Goal: Task Accomplishment & Management: Manage account settings

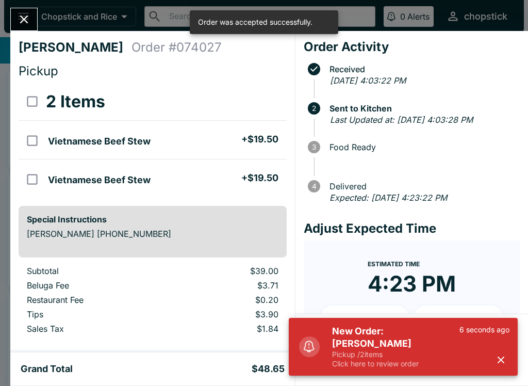
click at [425, 373] on div "New Order: [PERSON_NAME] Pickup / 2 items Click here to review order 6 seconds …" at bounding box center [403, 347] width 229 height 58
click at [459, 358] on p "Pickup / 2 items" at bounding box center [395, 354] width 127 height 9
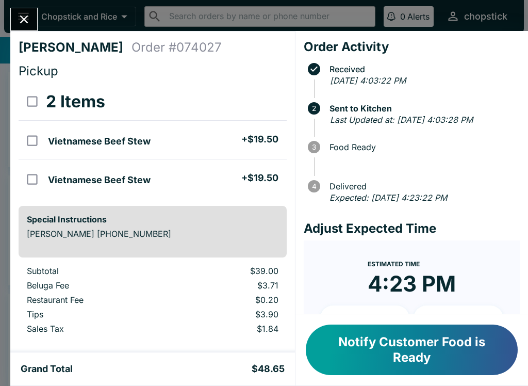
click at [9, 24] on div "[PERSON_NAME] Order # 074027 Pickup 2 Items Vietnamese Beef Stew + $19.50 Vietn…" at bounding box center [264, 193] width 528 height 386
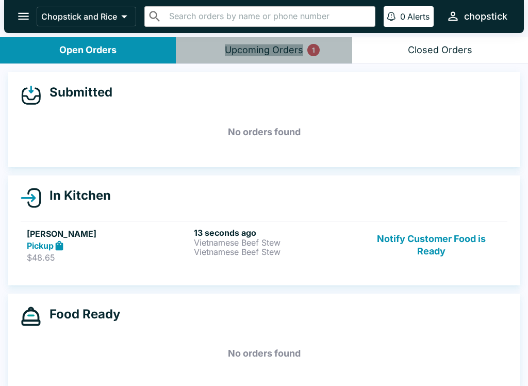
click at [286, 43] on button "Upcoming Orders 1" at bounding box center [264, 50] width 176 height 26
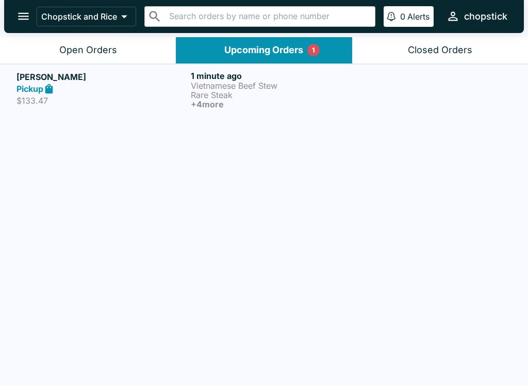
click at [293, 90] on p "Rare Steak" at bounding box center [276, 94] width 170 height 9
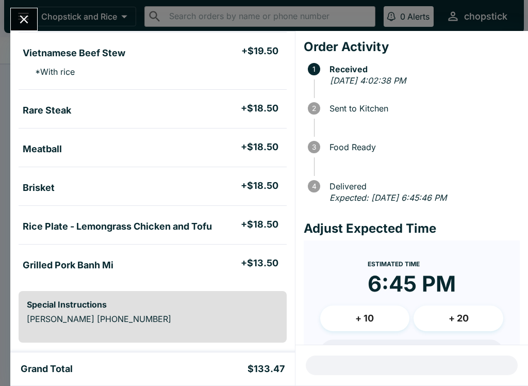
scroll to position [90, 0]
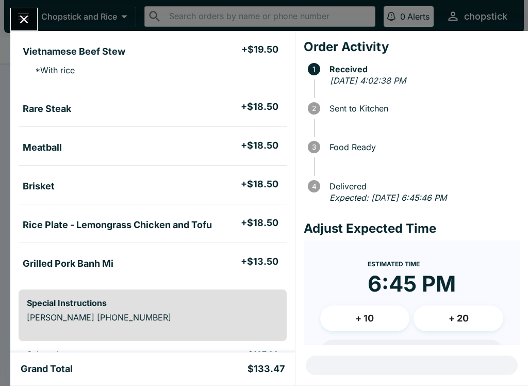
click at [16, 26] on button "Close" at bounding box center [24, 19] width 26 height 22
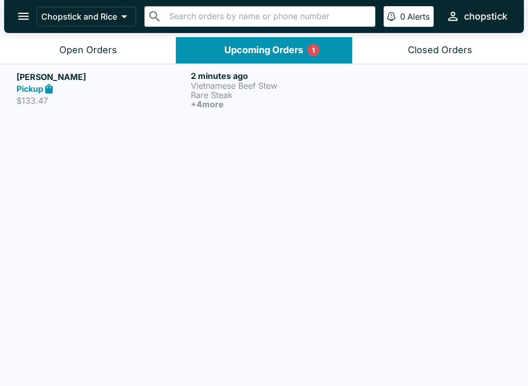
click at [100, 57] on button "Open Orders" at bounding box center [88, 50] width 176 height 26
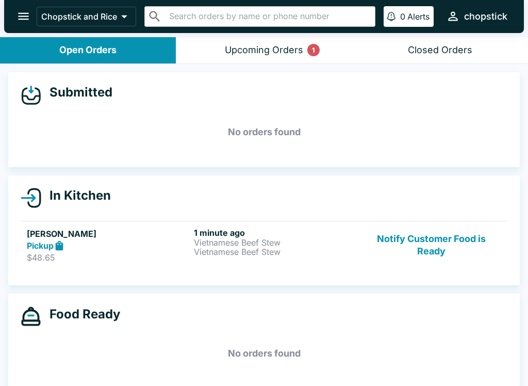
click at [434, 233] on button "Notify Customer Food is Ready" at bounding box center [432, 246] width 140 height 36
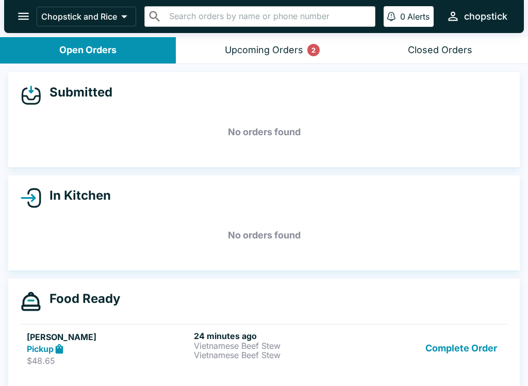
click at [461, 339] on button "Complete Order" at bounding box center [461, 349] width 80 height 36
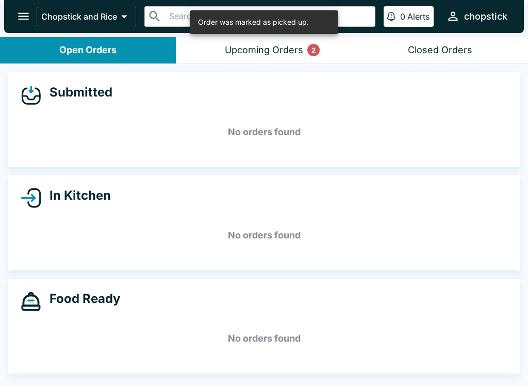
click at [279, 59] on button "Upcoming Orders 2" at bounding box center [264, 50] width 176 height 26
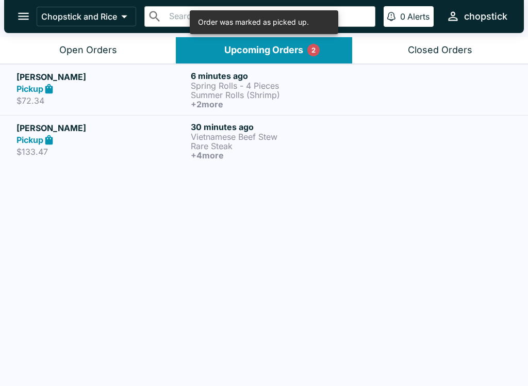
click at [198, 90] on p "Summer Rolls (Shrimp)" at bounding box center [276, 94] width 170 height 9
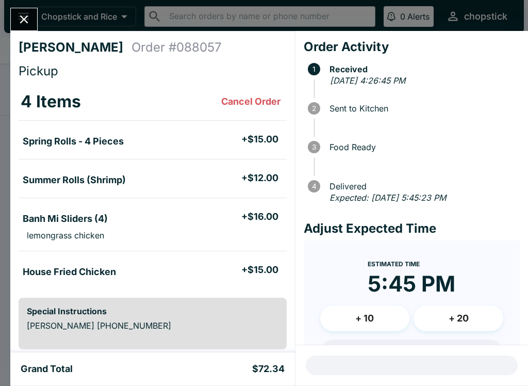
click at [34, 12] on button "Close" at bounding box center [24, 19] width 26 height 22
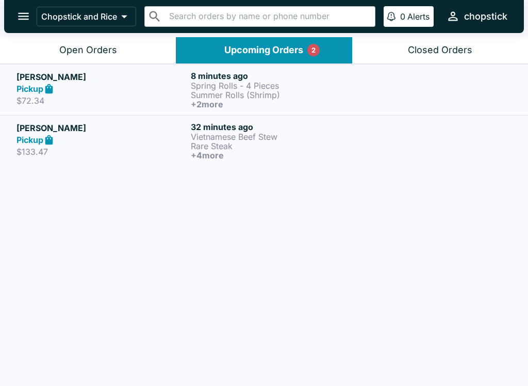
click at [80, 52] on div "Open Orders" at bounding box center [88, 50] width 58 height 12
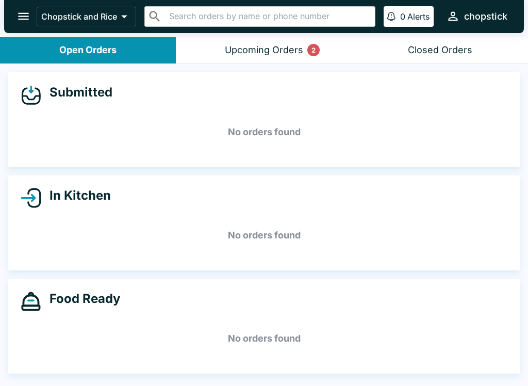
click at [297, 58] on button "Upcoming Orders 2" at bounding box center [264, 50] width 176 height 26
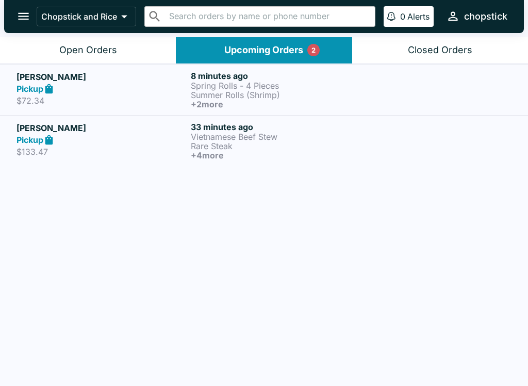
click at [113, 51] on div "Open Orders" at bounding box center [88, 50] width 58 height 12
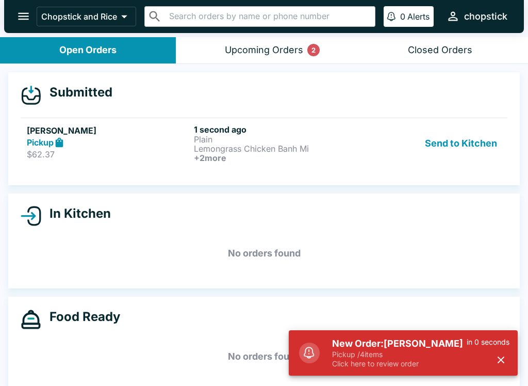
click at [474, 121] on link "[PERSON_NAME] Pickup $62.37 1 second ago Plain Lemongrass Chicken Banh Mi + 2 m…" at bounding box center [264, 143] width 487 height 51
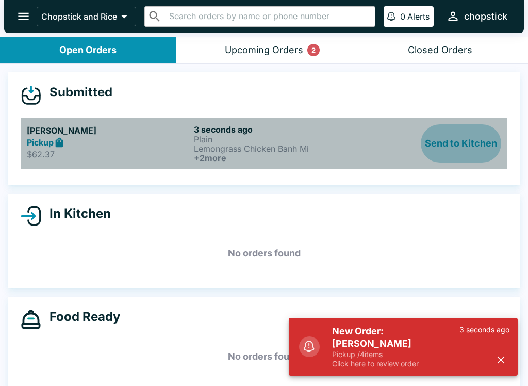
click at [466, 147] on button "Send to Kitchen" at bounding box center [461, 143] width 80 height 38
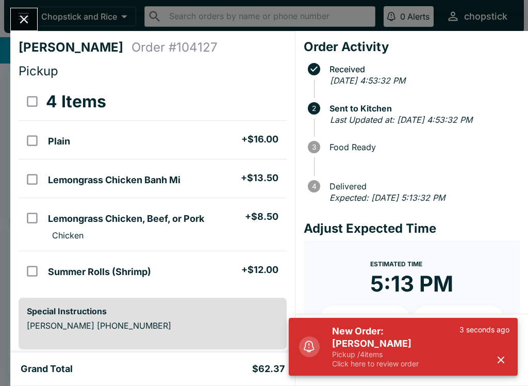
click at [448, 354] on p "Pickup / 4 items" at bounding box center [395, 354] width 127 height 9
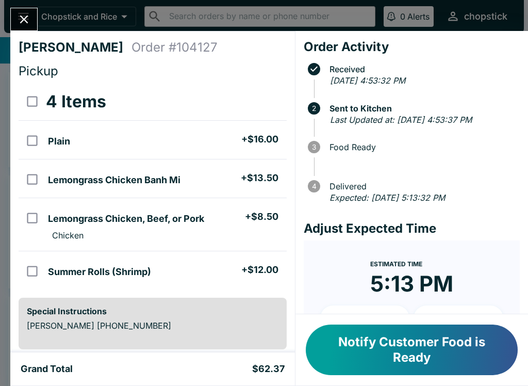
click at [50, 13] on div "[PERSON_NAME] Order # 104127 Pickup 4 Items Plain + $16.00 Lemongrass Chicken B…" at bounding box center [264, 193] width 528 height 386
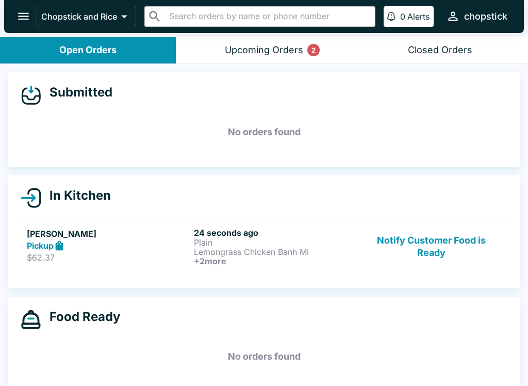
click at [284, 41] on button "Upcoming Orders 2" at bounding box center [264, 50] width 176 height 26
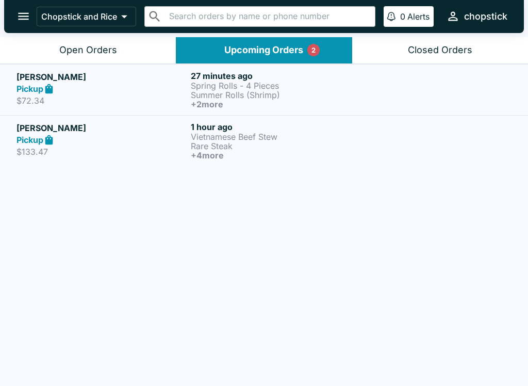
click at [89, 32] on div "Chopstick and Rice ​ ​ 0 Alerts chopstick" at bounding box center [264, 16] width 520 height 33
click at [92, 42] on button "Open Orders" at bounding box center [88, 50] width 176 height 26
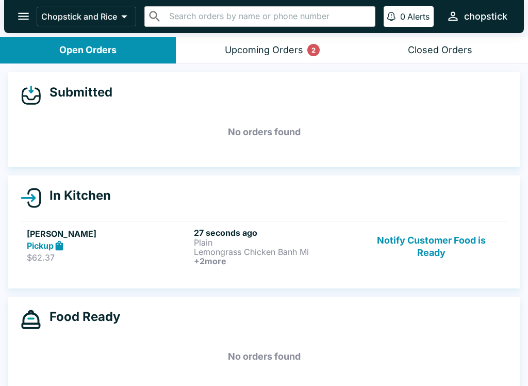
click at [241, 268] on link "[PERSON_NAME] Pickup $62.37 27 seconds ago Plain Lemongrass Chicken Banh Mi + 2…" at bounding box center [264, 246] width 487 height 51
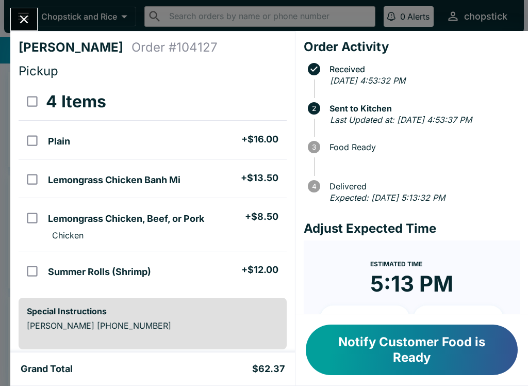
click at [22, 26] on icon "Close" at bounding box center [24, 19] width 14 height 14
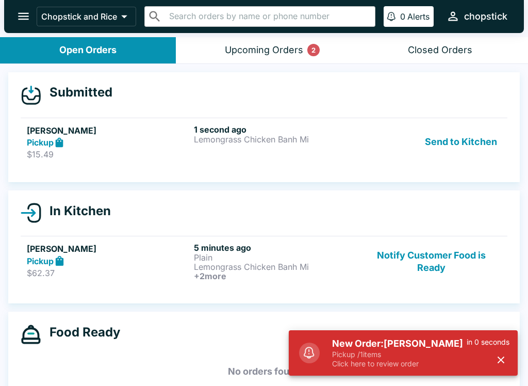
click at [475, 139] on button "Send to Kitchen" at bounding box center [461, 142] width 80 height 36
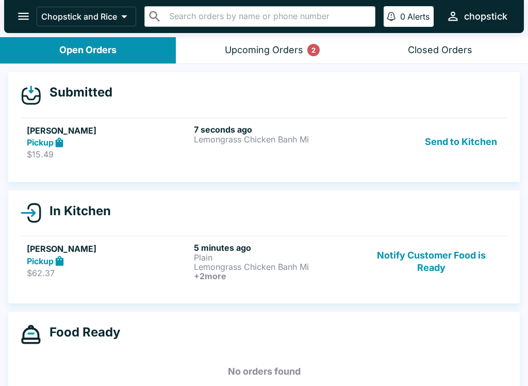
click at [217, 150] on div "7 seconds ago Lemongrass Chicken Banh Mi" at bounding box center [275, 142] width 163 height 36
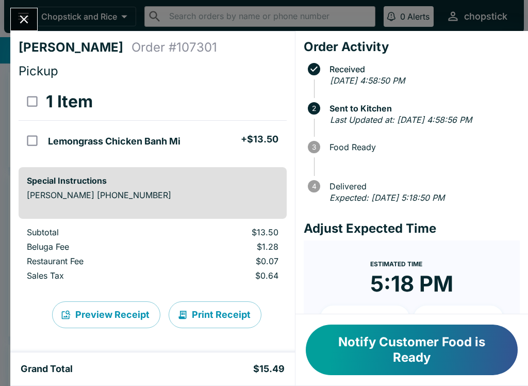
click at [23, 30] on button "Close" at bounding box center [24, 19] width 26 height 22
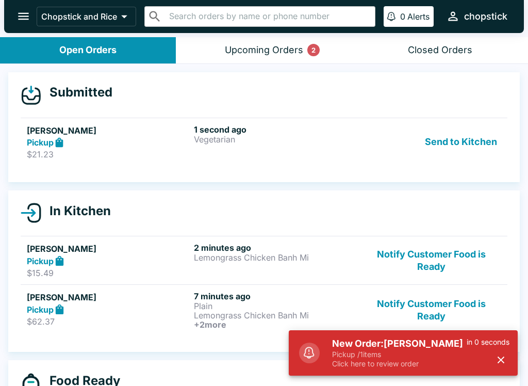
click at [77, 151] on p "$21.23" at bounding box center [108, 154] width 163 height 10
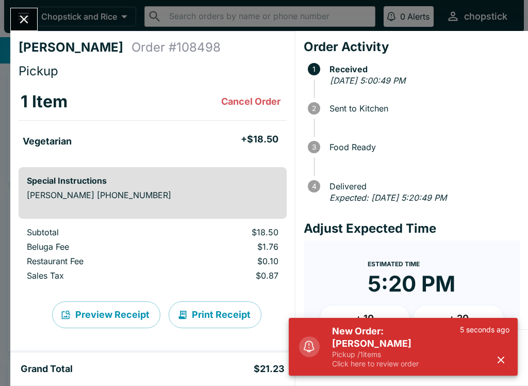
click at [497, 365] on icon "button" at bounding box center [501, 360] width 12 height 12
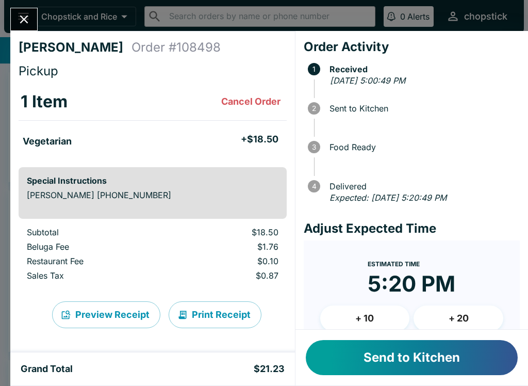
click at [465, 355] on button "Send to Kitchen" at bounding box center [412, 357] width 212 height 35
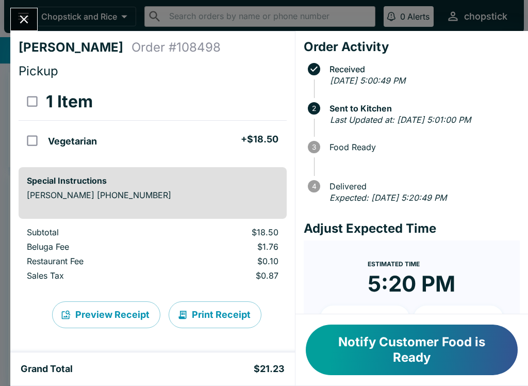
click at [25, 21] on icon "Close" at bounding box center [24, 19] width 8 height 8
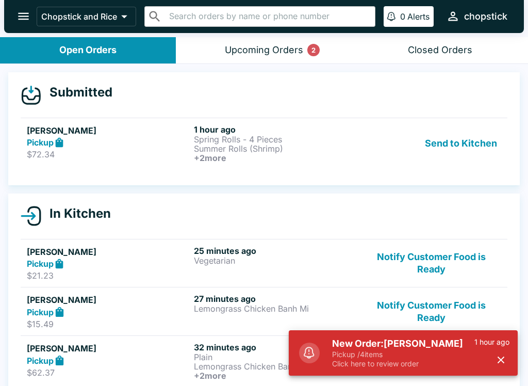
click at [486, 153] on button "Send to Kitchen" at bounding box center [461, 143] width 80 height 38
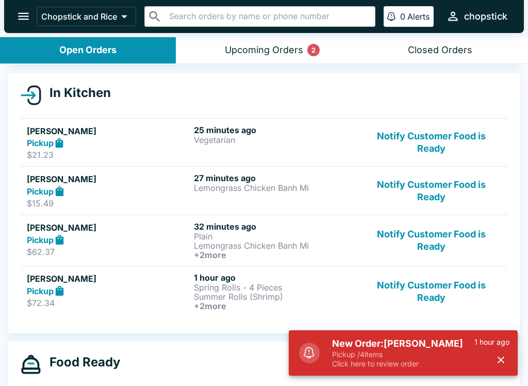
scroll to position [104, 0]
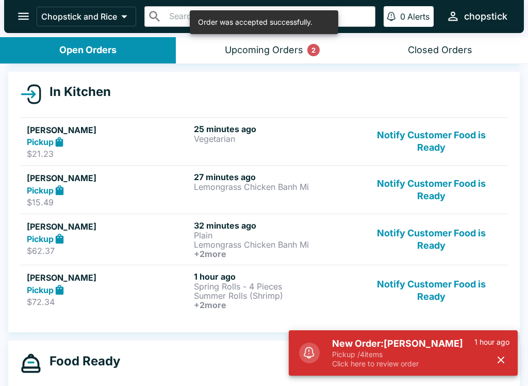
click at [236, 300] on p "Summer Rolls (Shrimp)" at bounding box center [275, 295] width 163 height 9
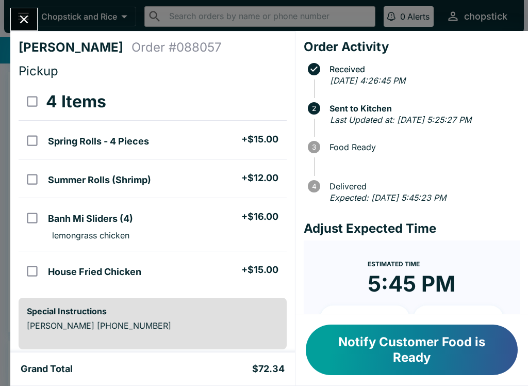
click at [22, 18] on icon "Close" at bounding box center [24, 19] width 14 height 14
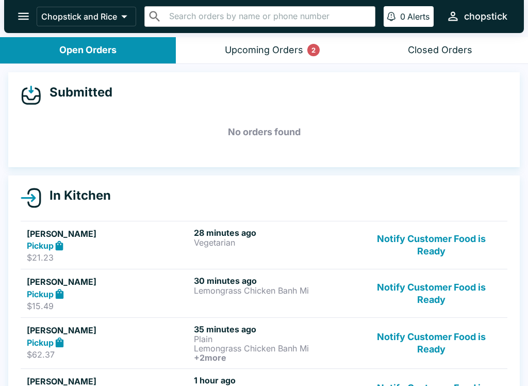
click at [426, 233] on button "Notify Customer Food is Ready" at bounding box center [432, 246] width 140 height 36
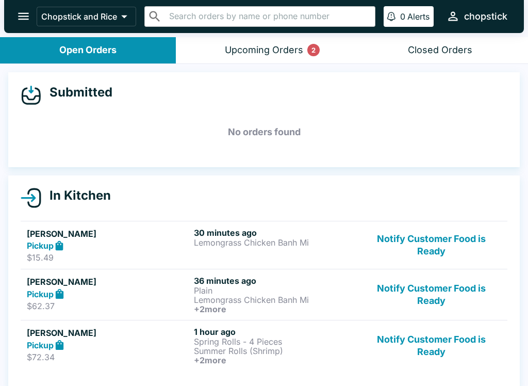
click at [413, 234] on button "Notify Customer Food is Ready" at bounding box center [432, 246] width 140 height 36
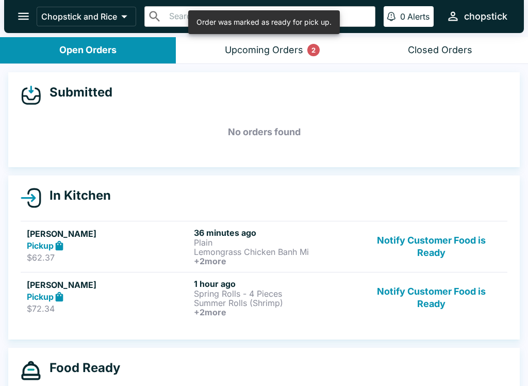
click at [425, 239] on button "Notify Customer Food is Ready" at bounding box center [432, 247] width 140 height 38
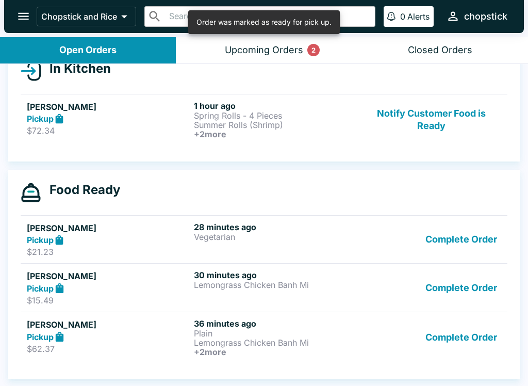
click at [456, 231] on button "Complete Order" at bounding box center [461, 240] width 80 height 36
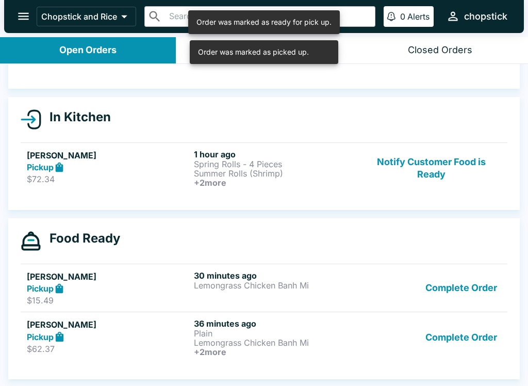
click at [456, 231] on div "Food Ready" at bounding box center [264, 241] width 487 height 21
click at [444, 275] on button "Complete Order" at bounding box center [461, 288] width 80 height 36
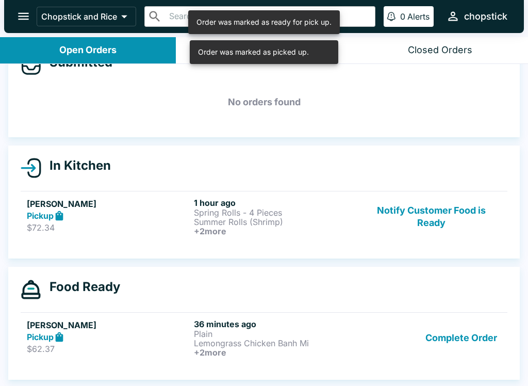
click at [438, 333] on button "Complete Order" at bounding box center [461, 338] width 80 height 38
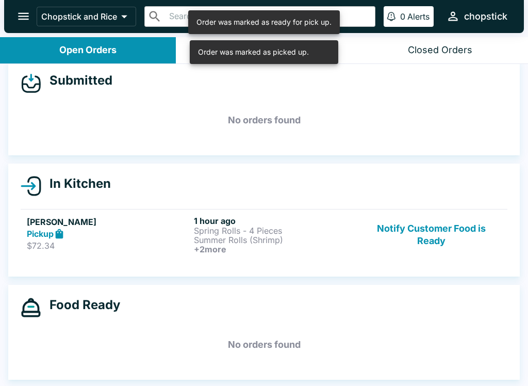
scroll to position [12, 0]
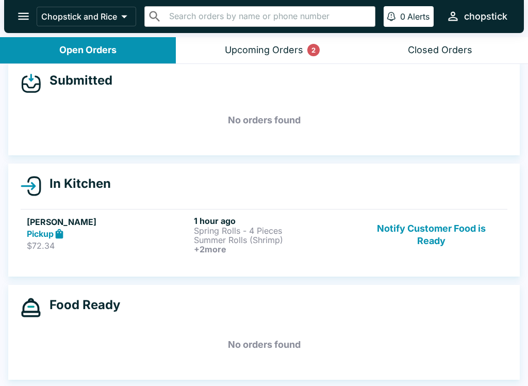
click at [132, 235] on div "Pickup" at bounding box center [108, 234] width 163 height 12
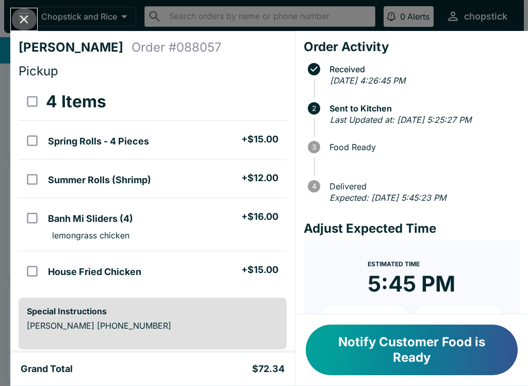
click at [28, 16] on icon "Close" at bounding box center [24, 19] width 14 height 14
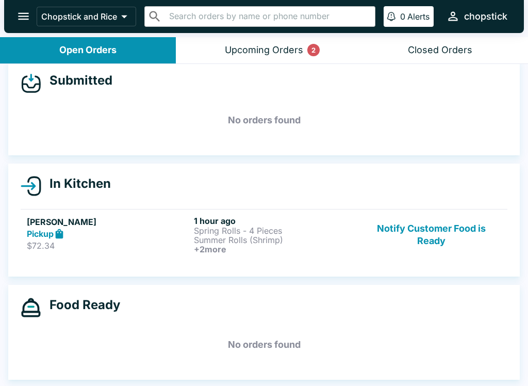
click at [256, 47] on div "Upcoming Orders 2" at bounding box center [264, 50] width 78 height 12
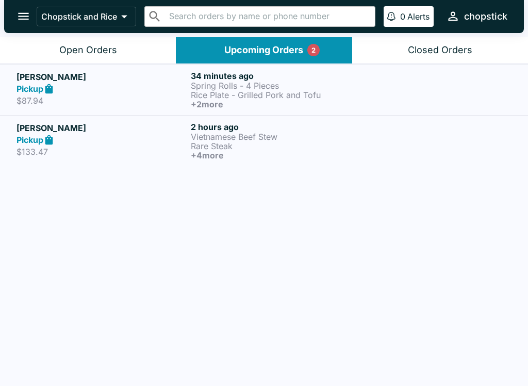
click at [255, 156] on h6 "+ 4 more" at bounding box center [276, 155] width 170 height 9
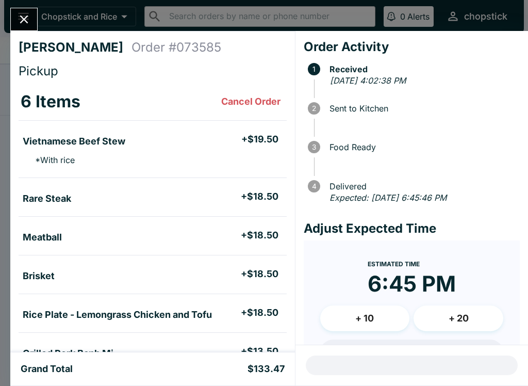
click at [29, 17] on icon "Close" at bounding box center [24, 19] width 14 height 14
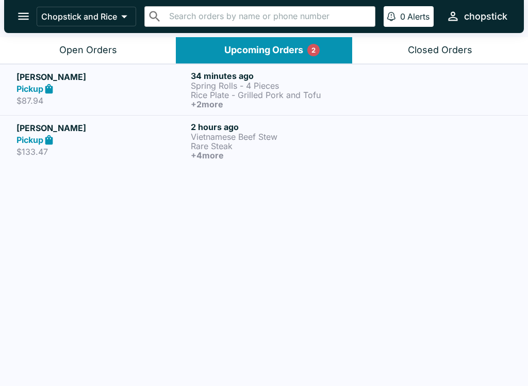
click at [226, 72] on h6 "34 minutes ago" at bounding box center [276, 76] width 170 height 10
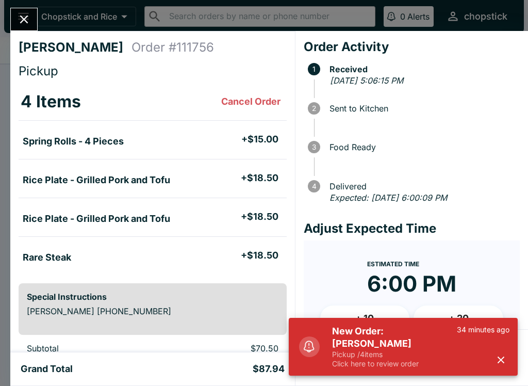
click at [340, 342] on h5 "New Order: [PERSON_NAME]" at bounding box center [394, 337] width 125 height 25
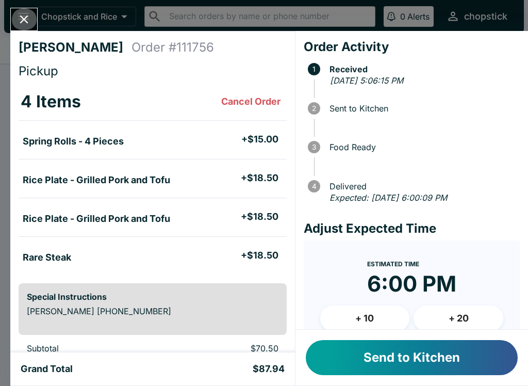
click at [25, 24] on icon "Close" at bounding box center [24, 19] width 14 height 14
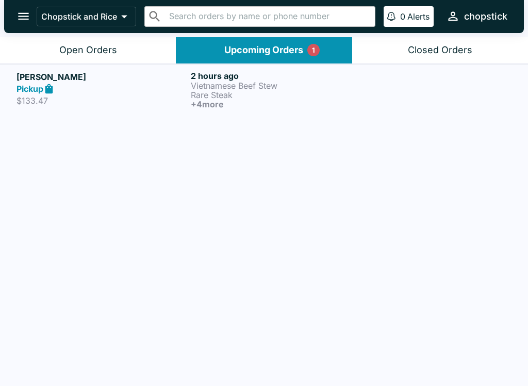
click at [90, 59] on button "Open Orders" at bounding box center [88, 50] width 176 height 26
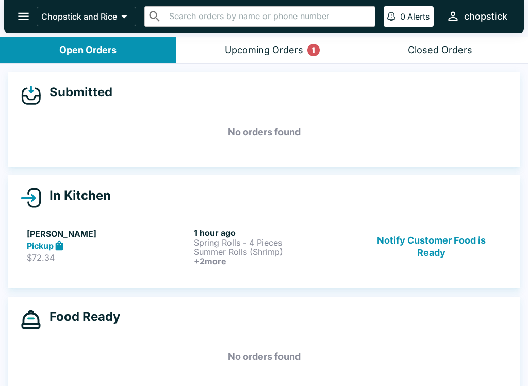
click at [155, 252] on p "$72.34" at bounding box center [108, 257] width 163 height 10
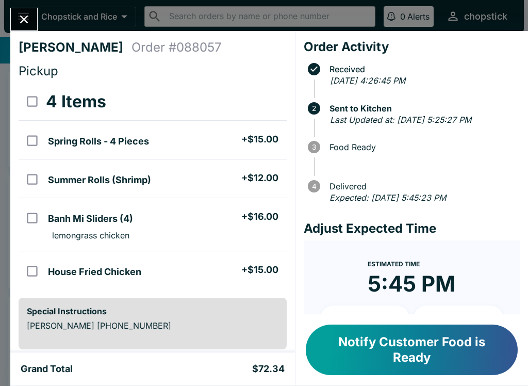
click at [27, 9] on button "Close" at bounding box center [24, 19] width 26 height 22
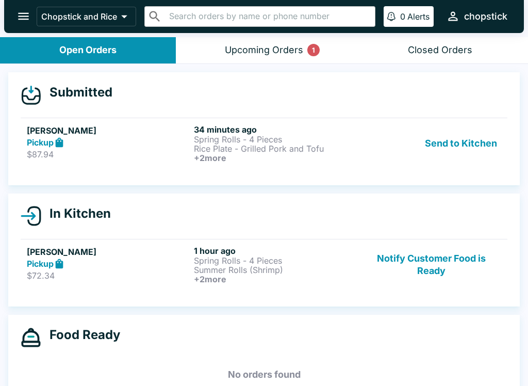
click at [450, 137] on button "Send to Kitchen" at bounding box center [461, 143] width 80 height 38
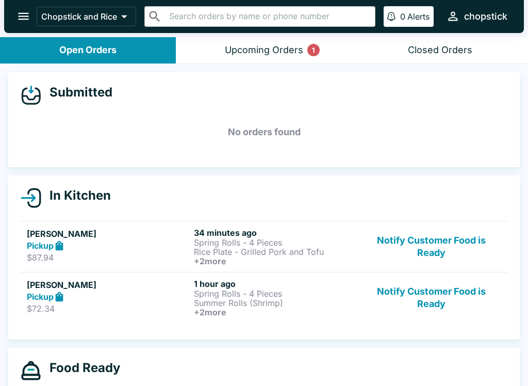
click at [207, 243] on p "Spring Rolls - 4 Pieces" at bounding box center [275, 242] width 163 height 9
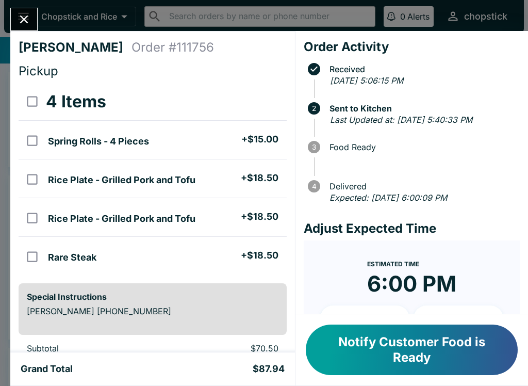
click at [28, 17] on icon "Close" at bounding box center [24, 19] width 14 height 14
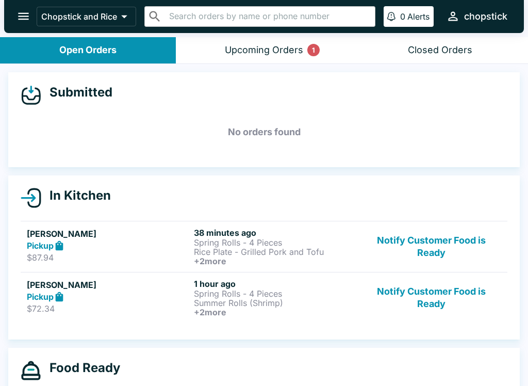
click at [275, 56] on button "Upcoming Orders 1" at bounding box center [264, 50] width 176 height 26
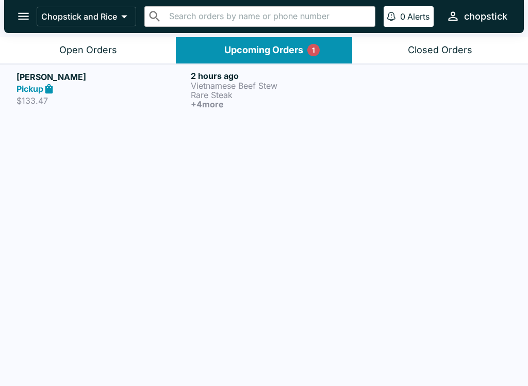
click at [67, 46] on div "Open Orders" at bounding box center [88, 50] width 58 height 12
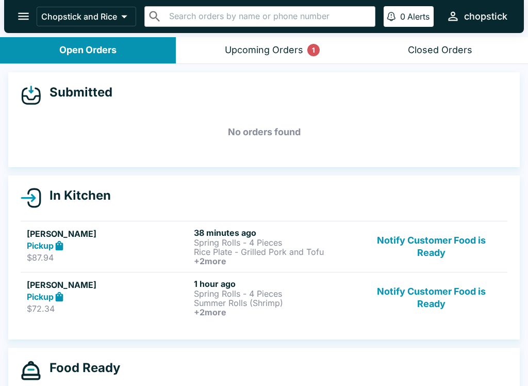
click at [447, 244] on button "Notify Customer Food is Ready" at bounding box center [432, 247] width 140 height 38
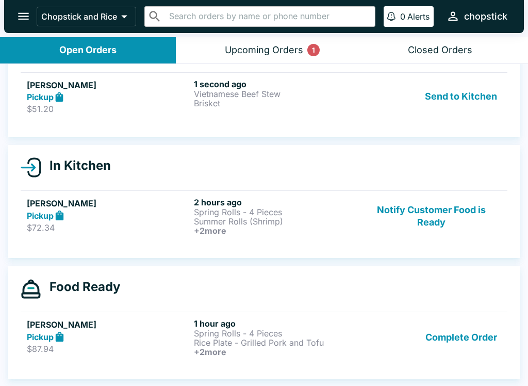
scroll to position [45, 0]
click at [474, 85] on button "Send to Kitchen" at bounding box center [461, 97] width 80 height 36
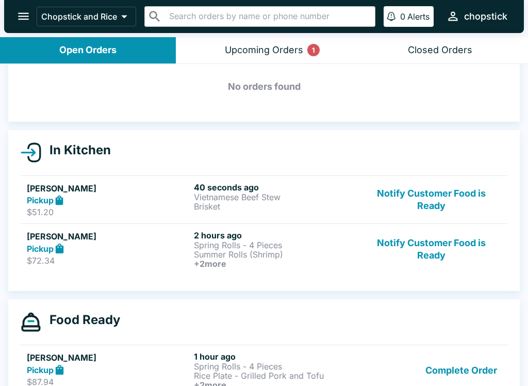
click at [191, 205] on div "Dawn Tolosa Pickup $51.20 40 seconds ago Vietnamese Beef Stew Brisket Notify Cu…" at bounding box center [264, 200] width 475 height 36
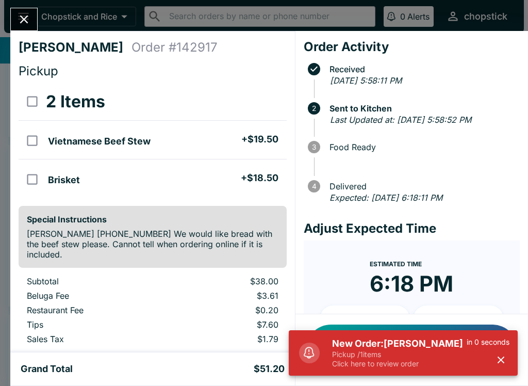
click at [457, 352] on p "Pickup / 1 items" at bounding box center [399, 354] width 135 height 9
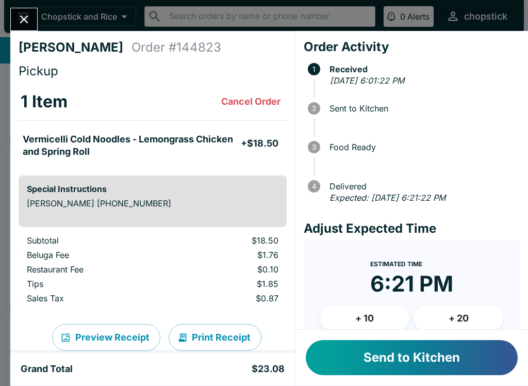
click at [358, 361] on button "Send to Kitchen" at bounding box center [412, 357] width 212 height 35
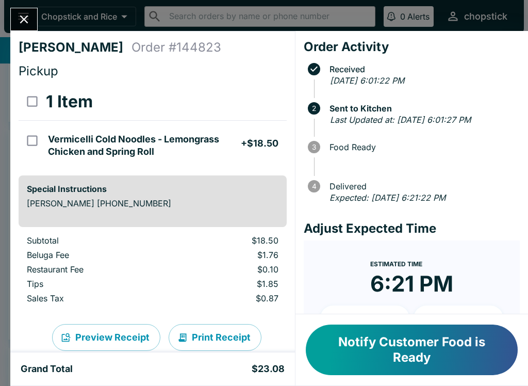
click at [34, 9] on div at bounding box center [23, 19] width 27 height 23
click at [30, 23] on icon "Close" at bounding box center [24, 19] width 14 height 14
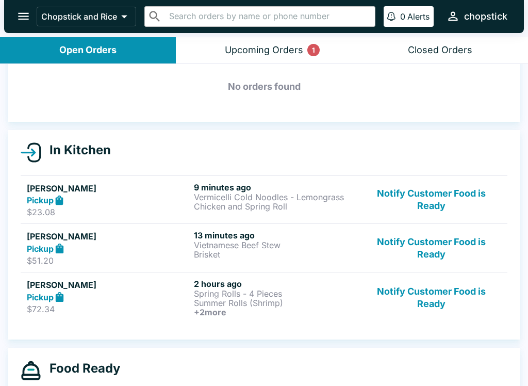
click at [286, 49] on div "Upcoming Orders 1" at bounding box center [264, 50] width 78 height 12
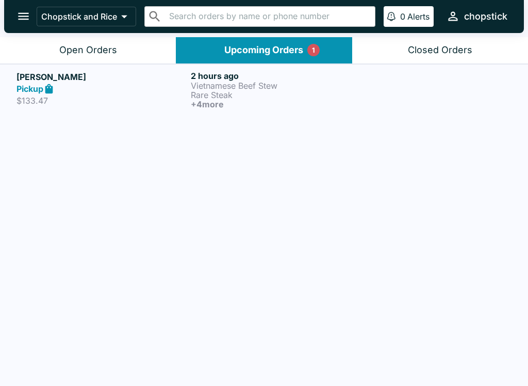
click at [103, 45] on div "Open Orders" at bounding box center [88, 50] width 58 height 12
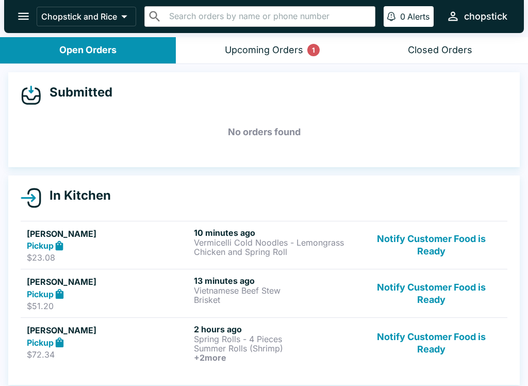
click at [413, 240] on button "Notify Customer Food is Ready" at bounding box center [432, 246] width 140 height 36
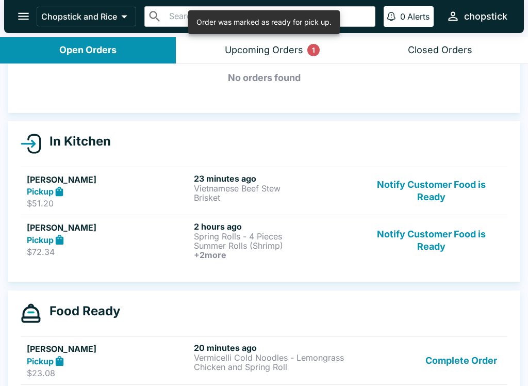
scroll to position [53, 0]
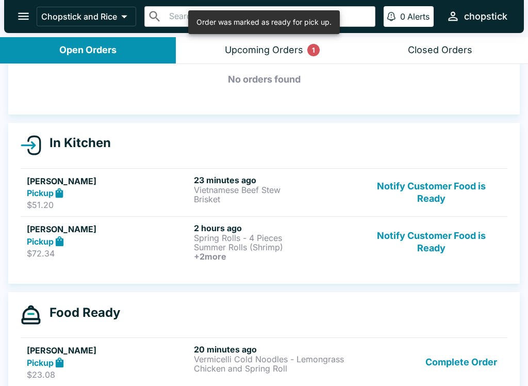
click at [430, 239] on button "Notify Customer Food is Ready" at bounding box center [432, 242] width 140 height 38
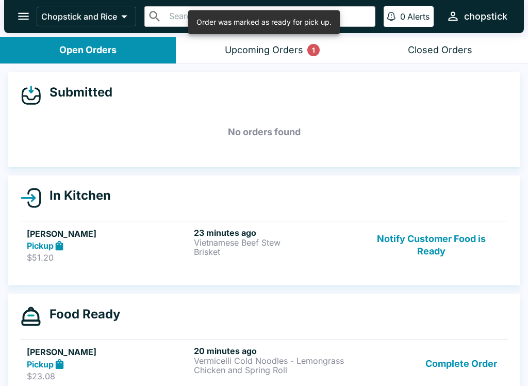
scroll to position [0, 0]
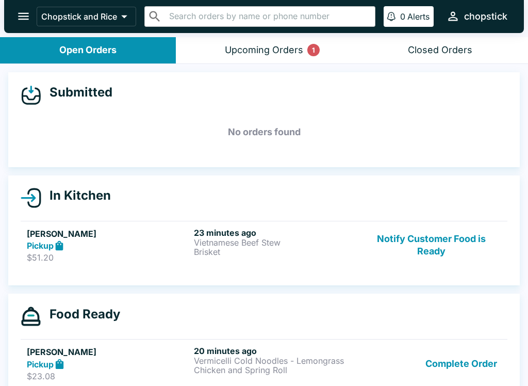
click at [450, 260] on button "Notify Customer Food is Ready" at bounding box center [432, 246] width 140 height 36
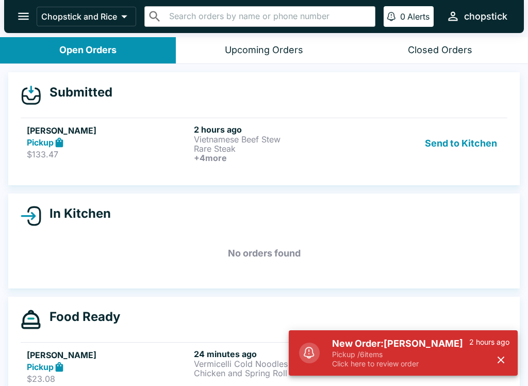
click at [469, 159] on button "Send to Kitchen" at bounding box center [461, 143] width 80 height 38
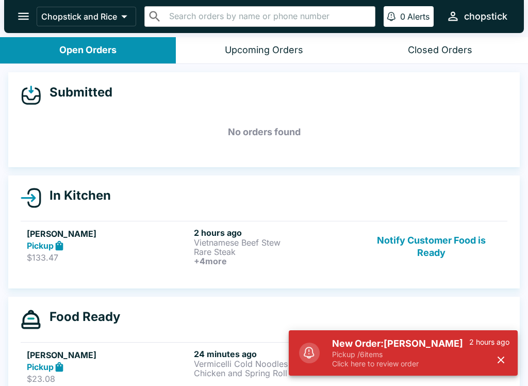
click at [430, 254] on button "Notify Customer Food is Ready" at bounding box center [432, 247] width 140 height 38
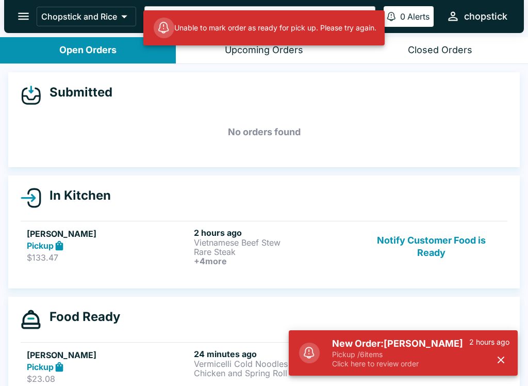
click at [440, 346] on h5 "New Order: Rowena Ching" at bounding box center [400, 343] width 137 height 12
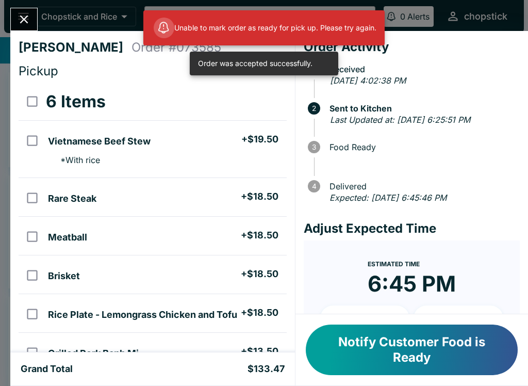
click at [438, 362] on button "Notify Customer Food is Ready" at bounding box center [412, 349] width 212 height 51
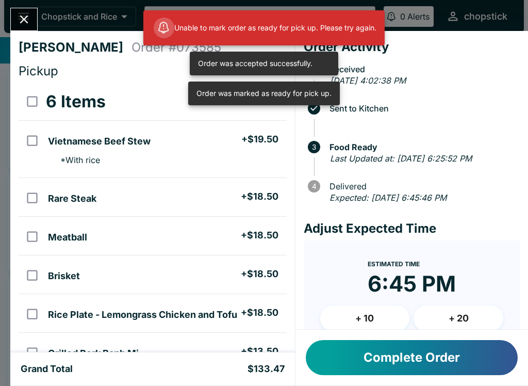
click at [346, 347] on button "Complete Order" at bounding box center [412, 357] width 212 height 35
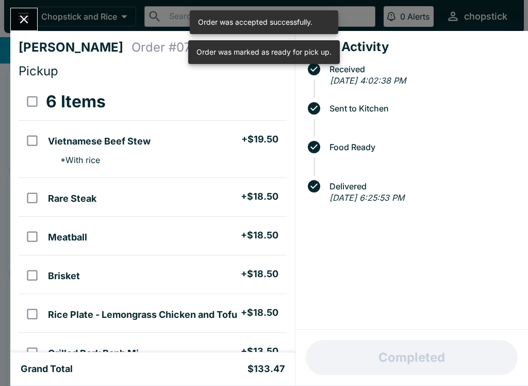
click at [17, 28] on button "Close" at bounding box center [24, 19] width 26 height 22
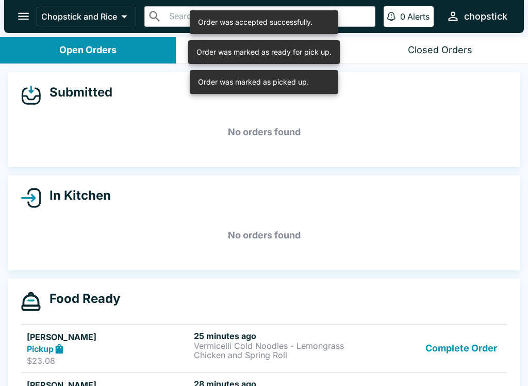
click at [467, 347] on button "Complete Order" at bounding box center [461, 349] width 80 height 36
click at [474, 352] on button "Complete Order" at bounding box center [461, 349] width 80 height 36
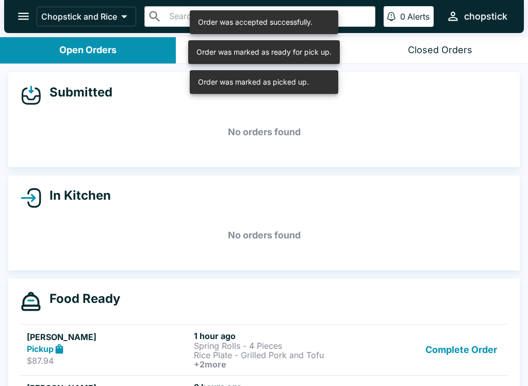
click at [474, 351] on button "Complete Order" at bounding box center [461, 350] width 80 height 38
click at [480, 373] on link "Susan Mamiya Pickup $72.34 2 hours ago Spring Rolls - 4 Pieces Summer Rolls (Sh…" at bounding box center [264, 349] width 487 height 51
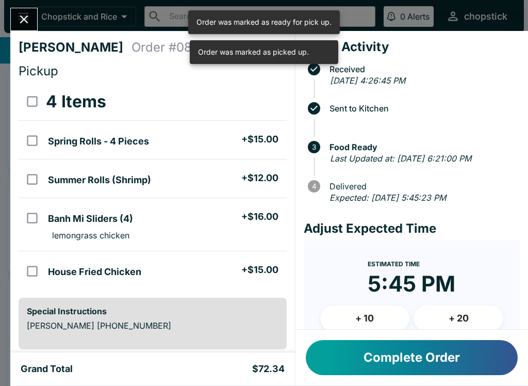
click at [474, 382] on div "Complete Order" at bounding box center [412, 358] width 233 height 56
click at [404, 356] on button "Complete Order" at bounding box center [412, 357] width 212 height 35
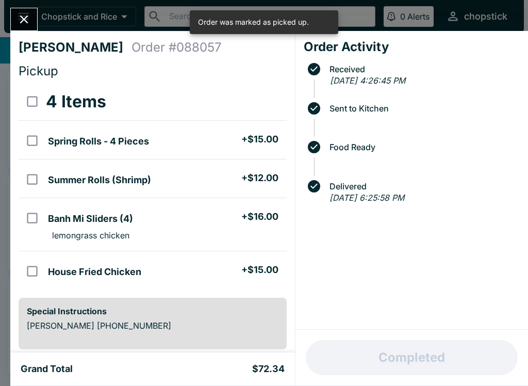
click at [26, 11] on button "Close" at bounding box center [24, 19] width 26 height 22
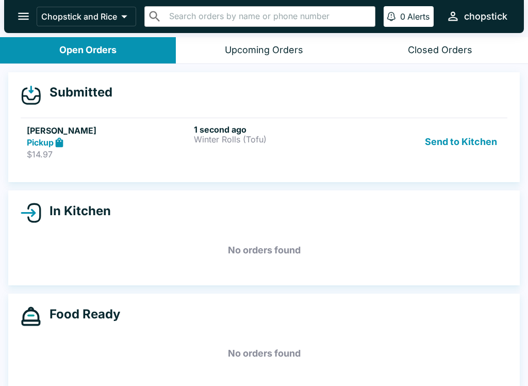
click at [249, 153] on div "1 second ago Winter Rolls (Tofu)" at bounding box center [275, 142] width 163 height 36
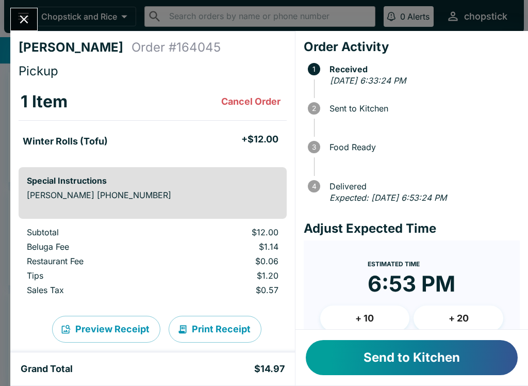
click at [397, 359] on button "Send to Kitchen" at bounding box center [412, 357] width 212 height 35
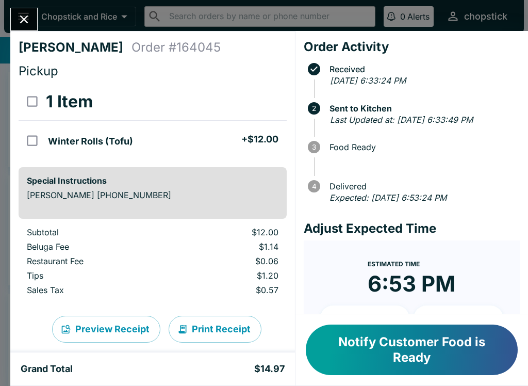
click at [24, 22] on icon "Close" at bounding box center [24, 19] width 14 height 14
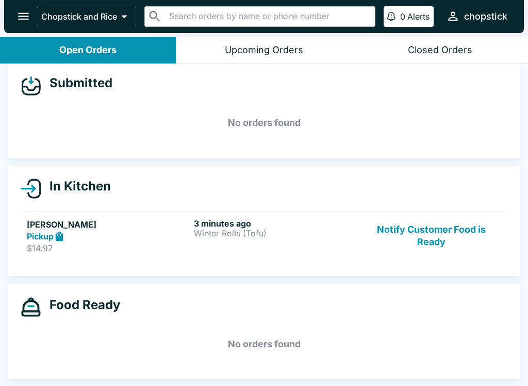
scroll to position [9, 0]
click at [275, 54] on div "Upcoming Orders" at bounding box center [264, 50] width 78 height 12
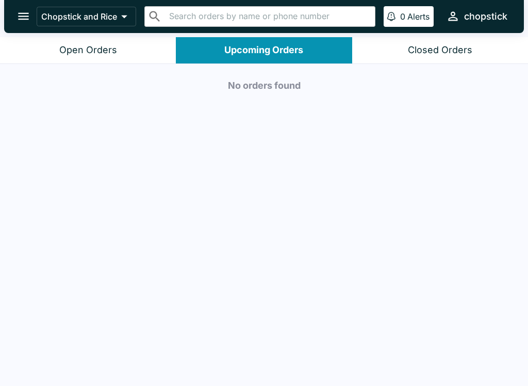
click at [435, 46] on div "Closed Orders" at bounding box center [440, 50] width 64 height 12
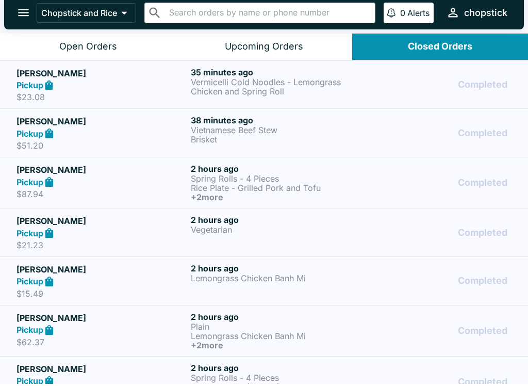
scroll to position [0, 0]
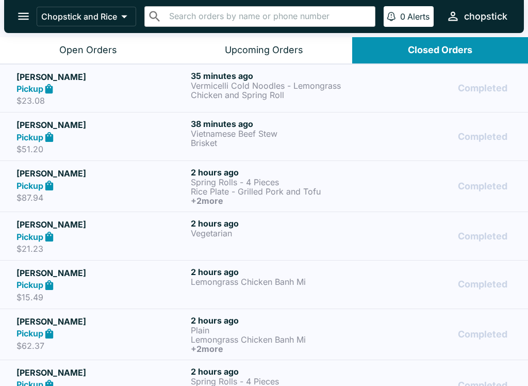
click at [280, 47] on div "Upcoming Orders" at bounding box center [264, 50] width 78 height 12
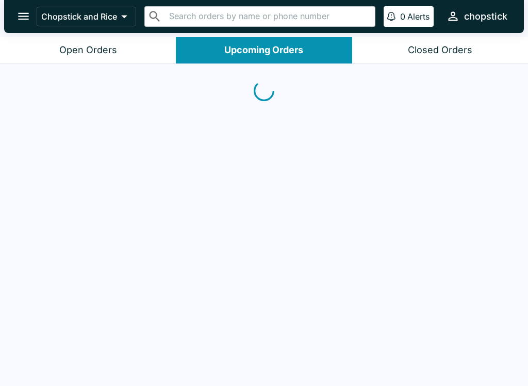
click at [101, 40] on button "Open Orders" at bounding box center [88, 50] width 176 height 26
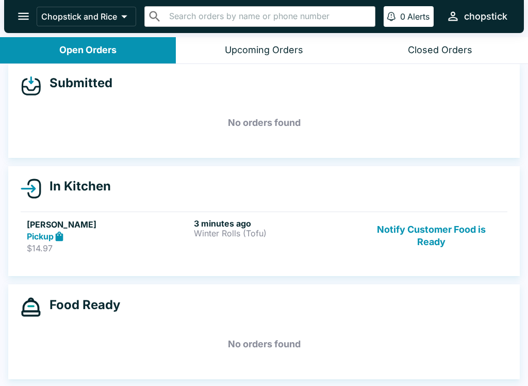
scroll to position [9, 0]
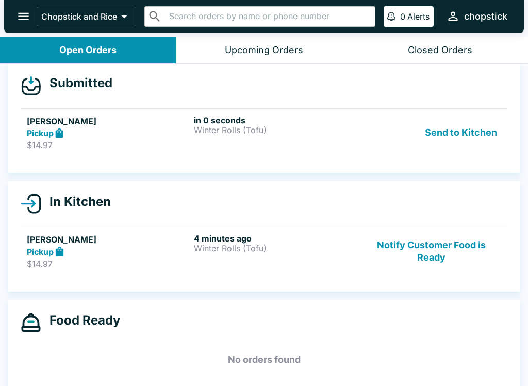
click at [483, 127] on button "Send to Kitchen" at bounding box center [461, 133] width 80 height 36
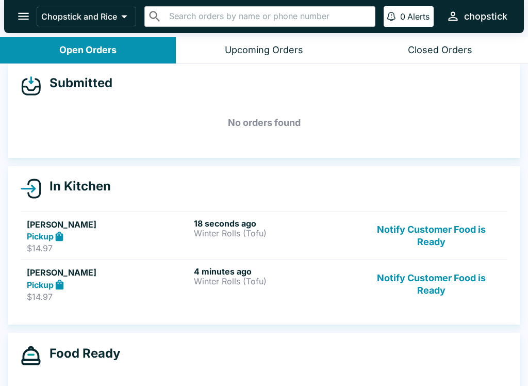
click at [254, 241] on div "18 seconds ago Winter Rolls (Tofu)" at bounding box center [275, 236] width 163 height 36
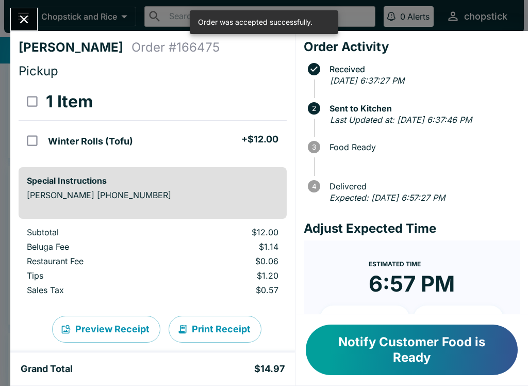
click at [5, 4] on div "Sara Daniel Order # 166475 Pickup 1 Item Winter Rolls (Tofu) + $12.00 Special I…" at bounding box center [264, 193] width 528 height 386
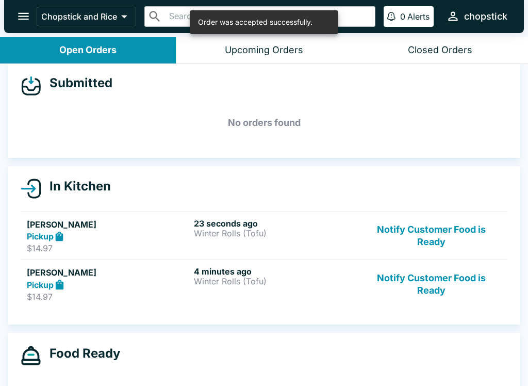
click at [21, 13] on icon "open drawer" at bounding box center [23, 16] width 11 height 7
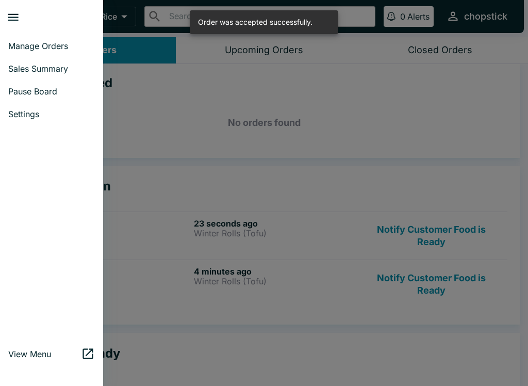
click at [224, 173] on div at bounding box center [264, 193] width 528 height 386
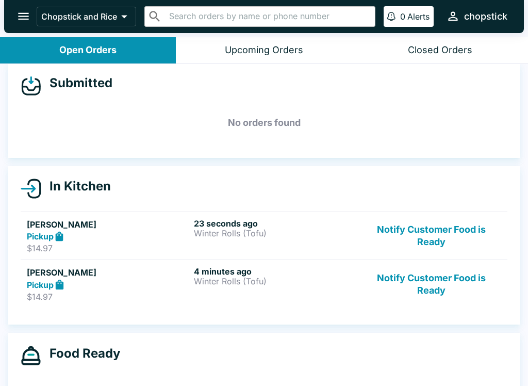
click at [96, 234] on div "Pickup" at bounding box center [108, 237] width 163 height 12
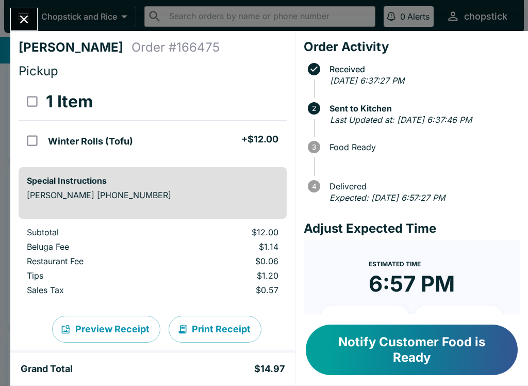
click at [27, 15] on icon "Close" at bounding box center [24, 19] width 14 height 14
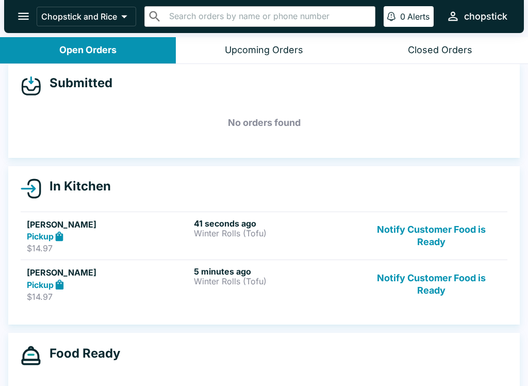
click at [89, 279] on div "Pickup" at bounding box center [108, 285] width 163 height 12
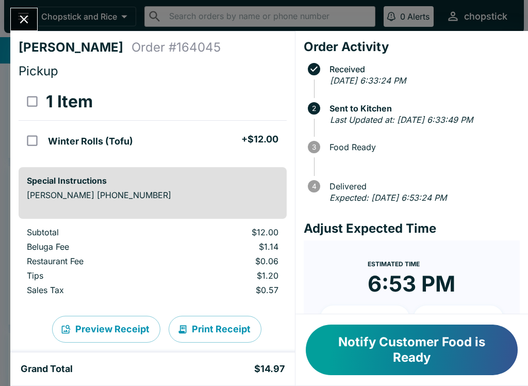
click at [29, 13] on icon "Close" at bounding box center [24, 19] width 14 height 14
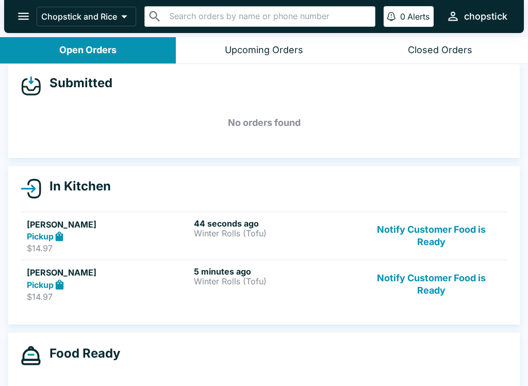
click at [200, 246] on div "44 seconds ago Winter Rolls (Tofu)" at bounding box center [275, 236] width 163 height 36
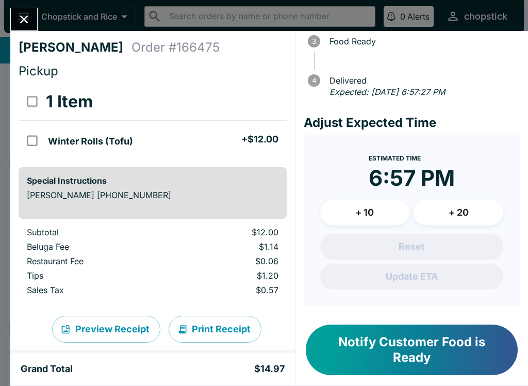
scroll to position [105, 0]
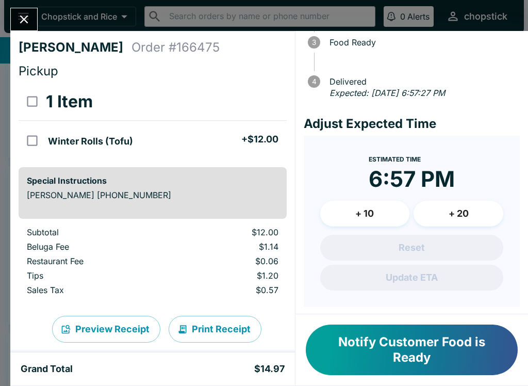
click at [18, 19] on icon "Close" at bounding box center [24, 19] width 14 height 14
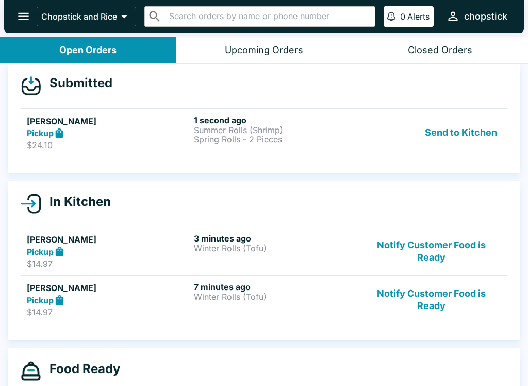
click at [96, 139] on div "Lynnette Maialoha Pickup $24.10" at bounding box center [108, 133] width 163 height 36
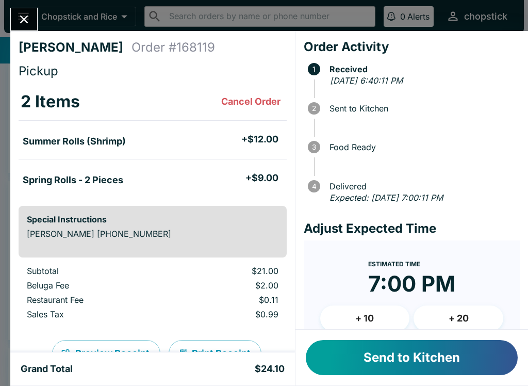
click at [381, 365] on button "Send to Kitchen" at bounding box center [412, 357] width 212 height 35
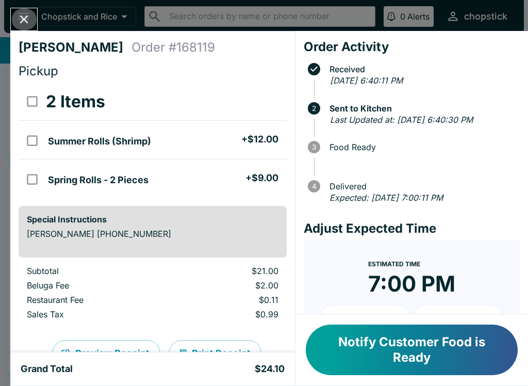
click at [17, 12] on button "Close" at bounding box center [24, 19] width 26 height 22
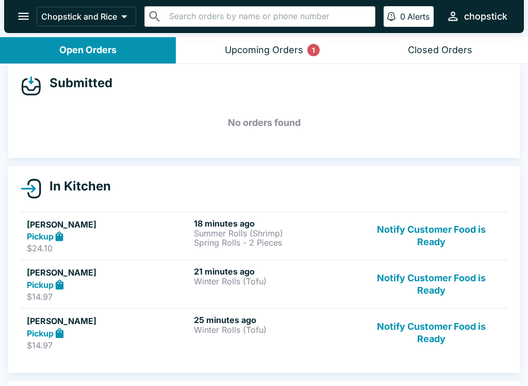
click at [286, 55] on div "Upcoming Orders 1" at bounding box center [264, 50] width 78 height 12
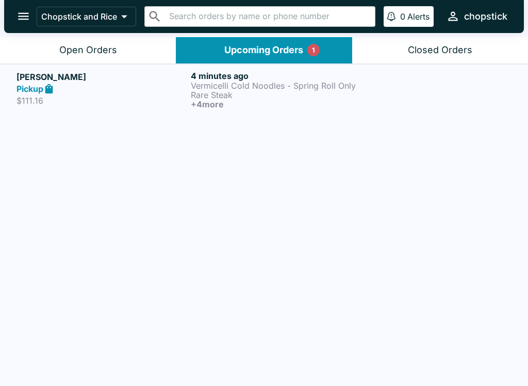
click at [226, 90] on p "Rare Steak" at bounding box center [276, 94] width 170 height 9
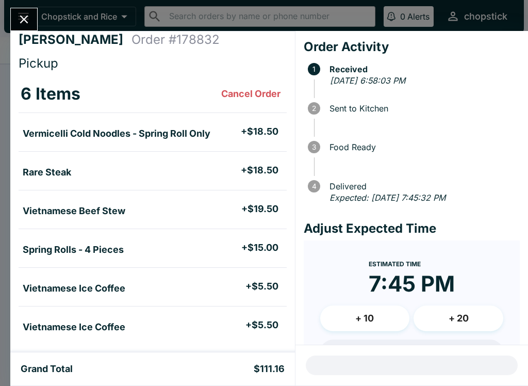
scroll to position [8, 0]
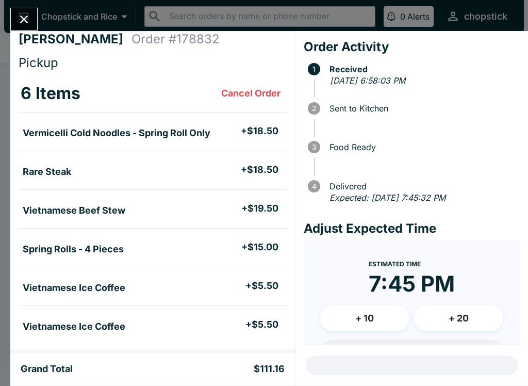
click at [20, 15] on icon "Close" at bounding box center [24, 19] width 14 height 14
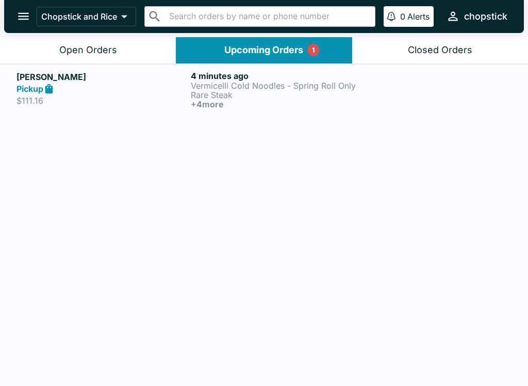
click at [82, 48] on div "Open Orders" at bounding box center [88, 50] width 58 height 12
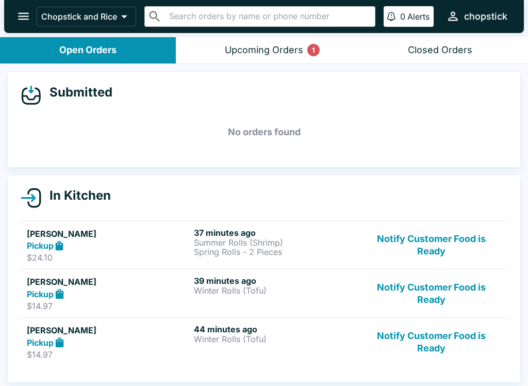
click at [147, 243] on div "Pickup" at bounding box center [108, 246] width 163 height 12
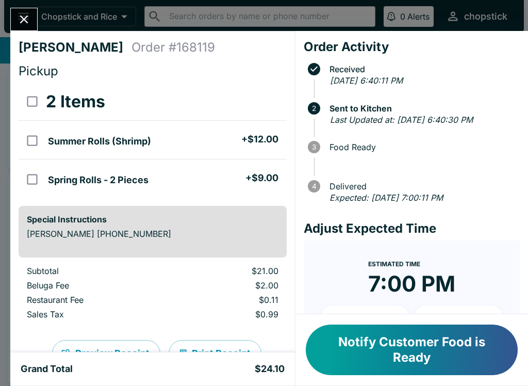
click at [23, 19] on icon "Close" at bounding box center [24, 19] width 14 height 14
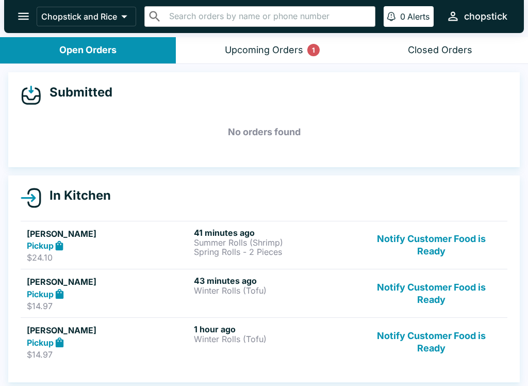
click at [443, 345] on button "Notify Customer Food is Ready" at bounding box center [432, 342] width 140 height 36
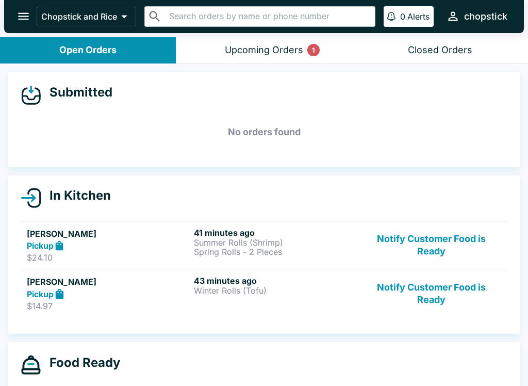
click at [437, 299] on button "Notify Customer Food is Ready" at bounding box center [432, 293] width 140 height 36
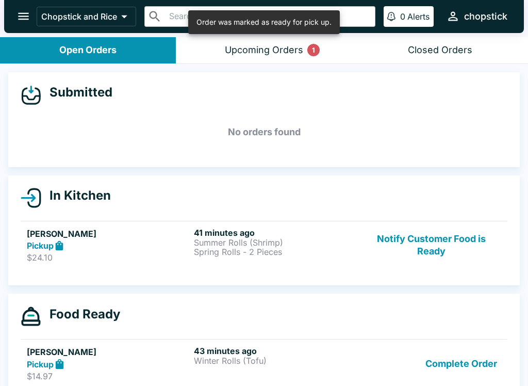
click at [447, 378] on button "Complete Order" at bounding box center [461, 364] width 80 height 36
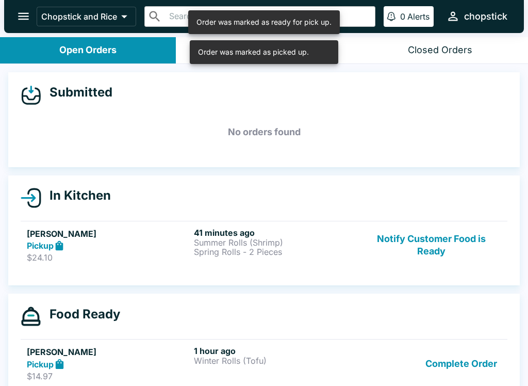
click at [438, 353] on button "Complete Order" at bounding box center [461, 364] width 80 height 36
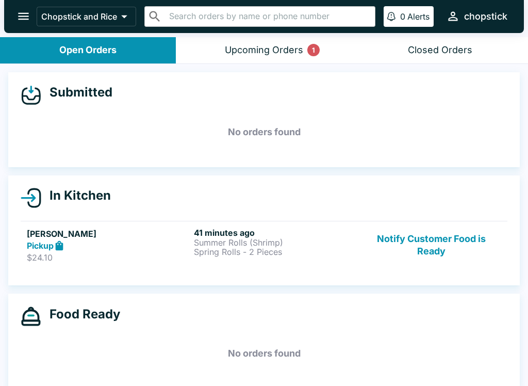
click at [437, 228] on button "Notify Customer Food is Ready" at bounding box center [432, 246] width 140 height 36
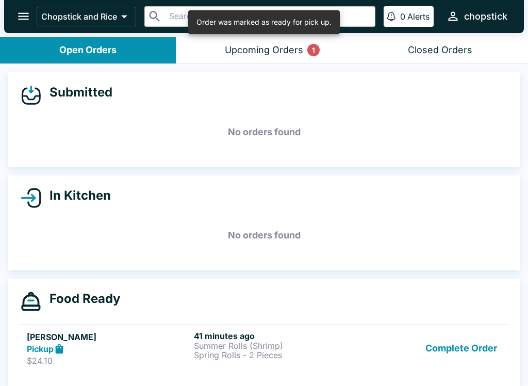
click at [450, 355] on button "Complete Order" at bounding box center [461, 349] width 80 height 36
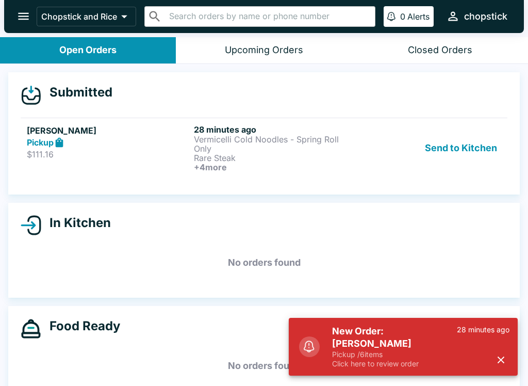
click at [108, 164] on div "Daniel Masutomi Pickup $111.16" at bounding box center [108, 147] width 163 height 47
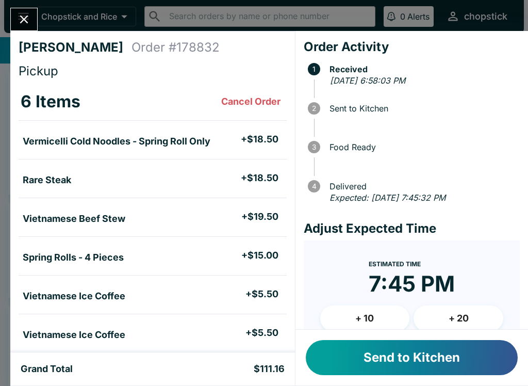
click at [370, 355] on button "Send to Kitchen" at bounding box center [412, 357] width 212 height 35
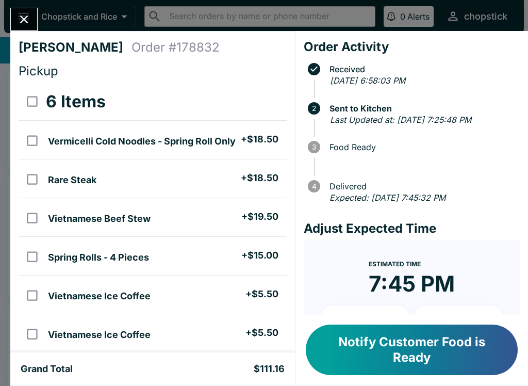
click at [35, 22] on button "Close" at bounding box center [24, 19] width 26 height 22
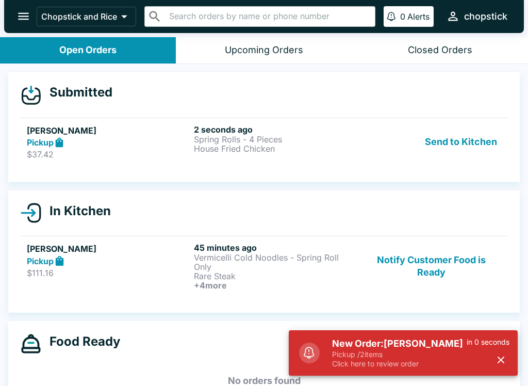
click at [456, 186] on div "Submitted Gerald Nichols Pickup $37.42 2 seconds ago Spring Rolls - 4 Pieces Ho…" at bounding box center [264, 226] width 528 height 324
click at [444, 143] on button "Send to Kitchen" at bounding box center [461, 142] width 80 height 36
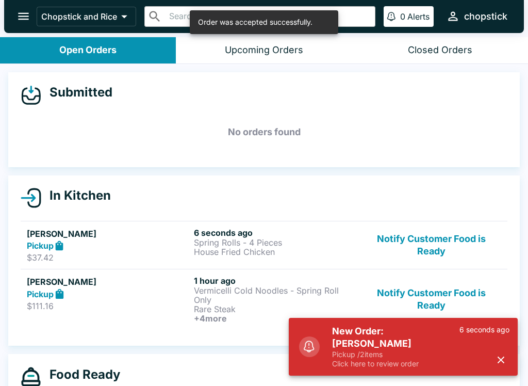
click at [226, 238] on p "Spring Rolls - 4 Pieces" at bounding box center [275, 242] width 163 height 9
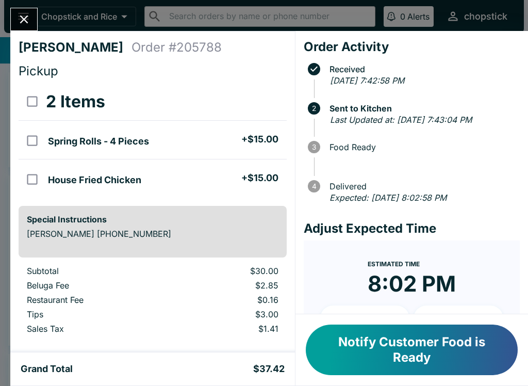
click at [28, 19] on icon "Close" at bounding box center [24, 19] width 14 height 14
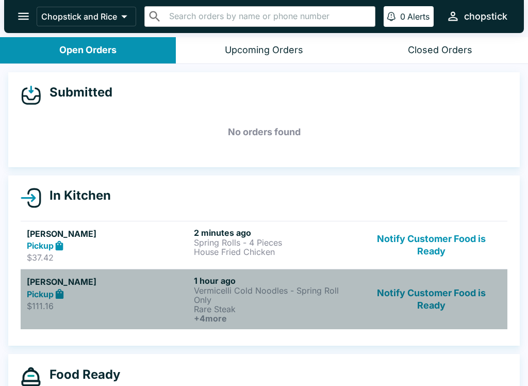
click at [188, 311] on div "Daniel Masutomi Pickup $111.16" at bounding box center [108, 298] width 163 height 47
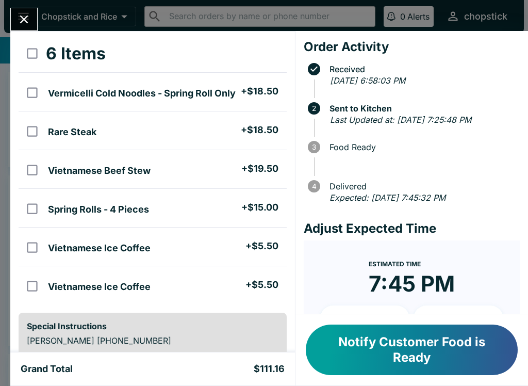
scroll to position [48, 0]
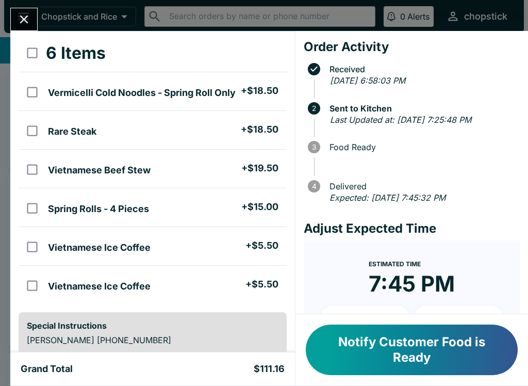
click at [28, 27] on button "Close" at bounding box center [24, 19] width 26 height 22
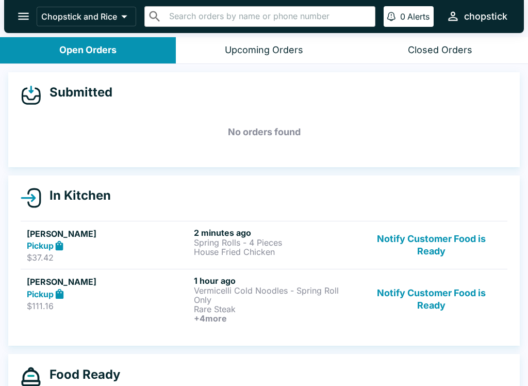
click at [218, 250] on p "House Fried Chicken" at bounding box center [275, 251] width 163 height 9
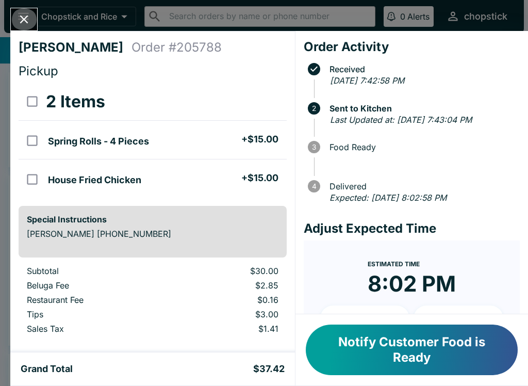
click at [21, 20] on icon "Close" at bounding box center [24, 19] width 14 height 14
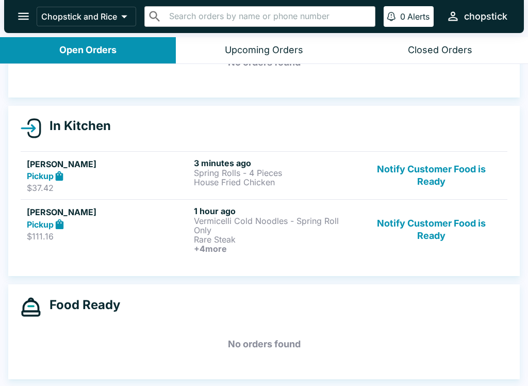
scroll to position [70, 0]
click at [272, 232] on p "Vermicelli Cold Noodles - Spring Roll Only" at bounding box center [275, 225] width 163 height 19
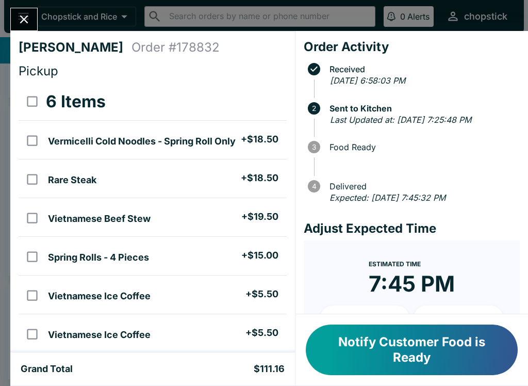
click at [29, 21] on icon "Close" at bounding box center [24, 19] width 14 height 14
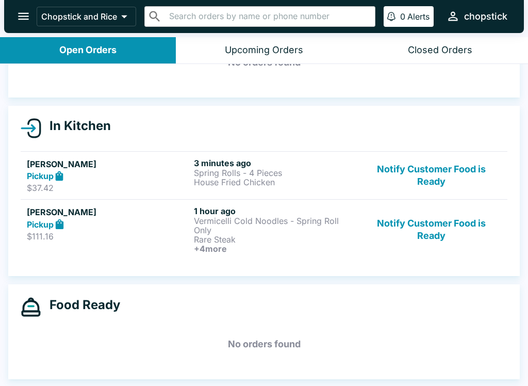
click at [93, 226] on div "Pickup" at bounding box center [108, 224] width 163 height 12
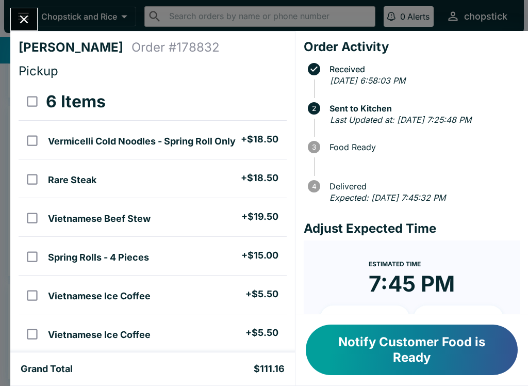
click at [23, 5] on div "Daniel Masutomi Order # 178832 Pickup 6 Items Vermicelli Cold Noodles - Spring …" at bounding box center [264, 193] width 528 height 386
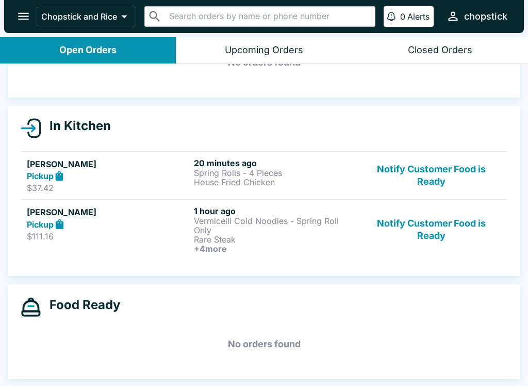
click at [270, 172] on p "Spring Rolls - 4 Pieces" at bounding box center [275, 172] width 163 height 9
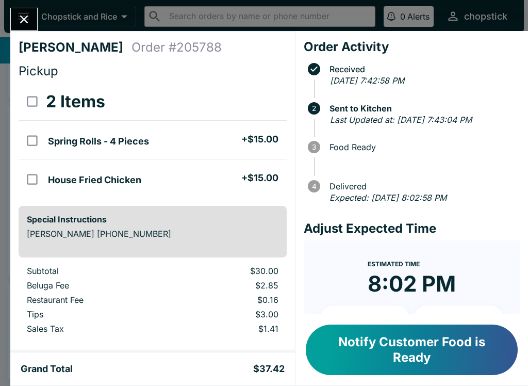
click at [26, 23] on icon "Close" at bounding box center [24, 19] width 14 height 14
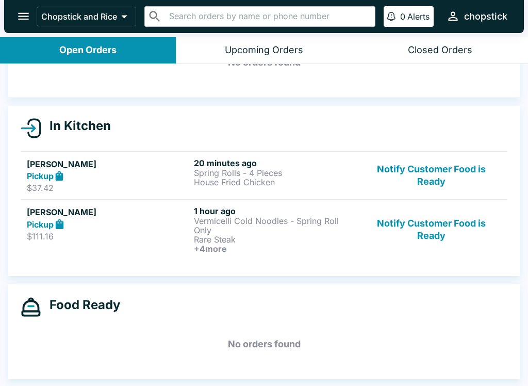
click at [464, 178] on button "Notify Customer Food is Ready" at bounding box center [432, 176] width 140 height 36
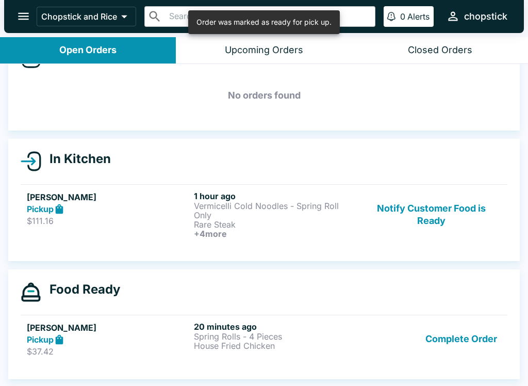
click at [468, 335] on button "Complete Order" at bounding box center [461, 339] width 80 height 36
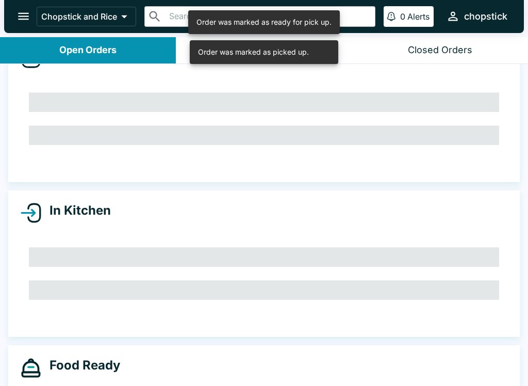
scroll to position [21, 0]
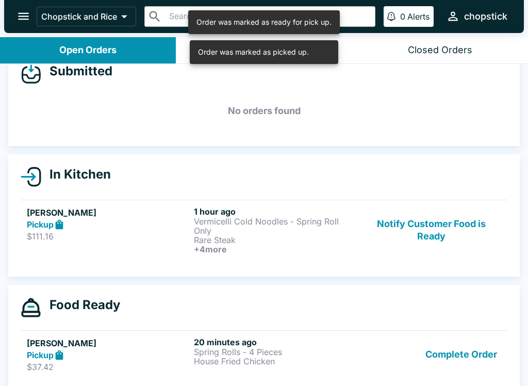
click at [446, 352] on button "Complete Order" at bounding box center [461, 355] width 80 height 36
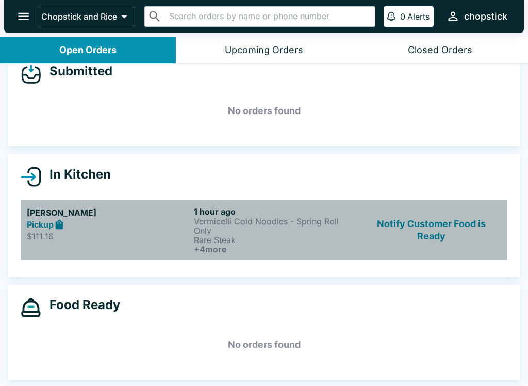
click at [180, 221] on div "Pickup" at bounding box center [108, 225] width 163 height 12
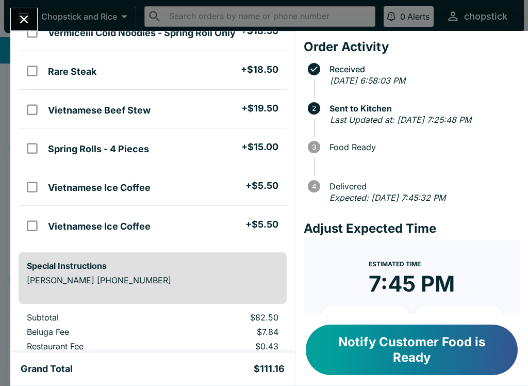
scroll to position [113, 0]
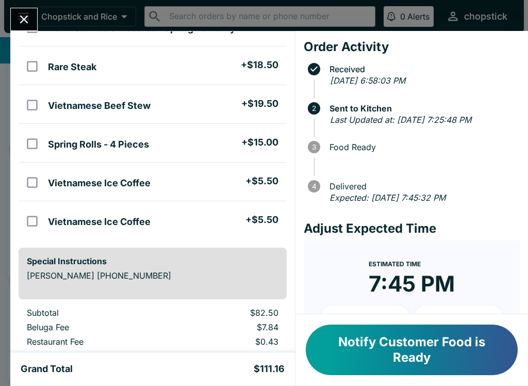
click at [404, 359] on button "Notify Customer Food is Ready" at bounding box center [412, 349] width 212 height 51
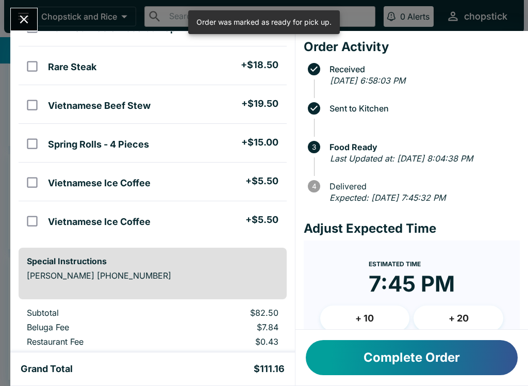
click at [25, 22] on icon "Close" at bounding box center [24, 19] width 14 height 14
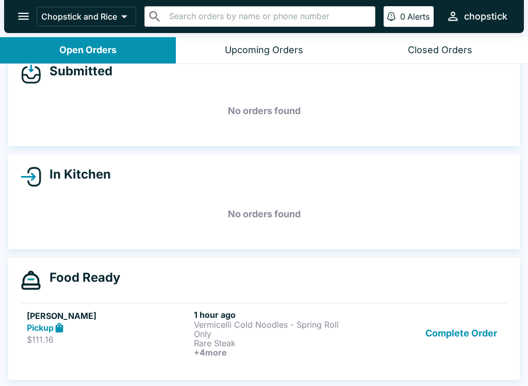
click at [221, 317] on h6 "1 hour ago" at bounding box center [275, 315] width 163 height 10
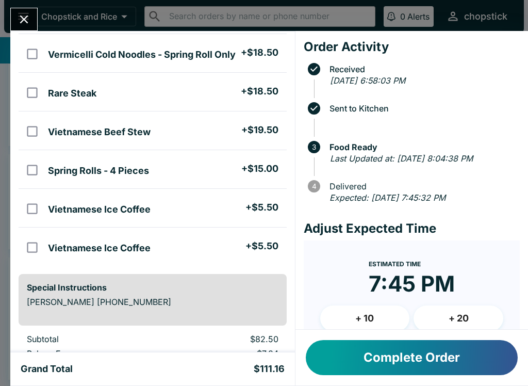
scroll to position [90, 0]
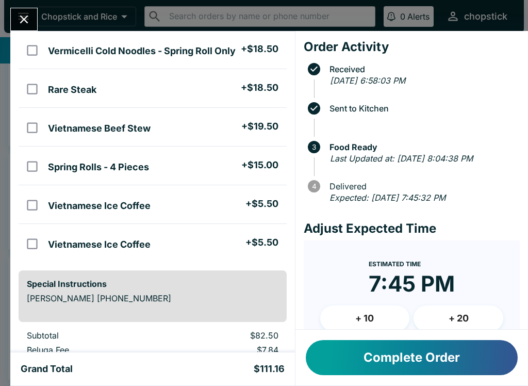
click at [21, 26] on icon "Close" at bounding box center [24, 19] width 14 height 14
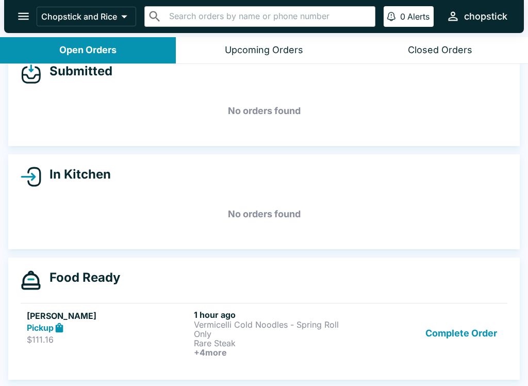
click at [149, 353] on div "Daniel Masutomi Pickup $111.16" at bounding box center [108, 333] width 163 height 47
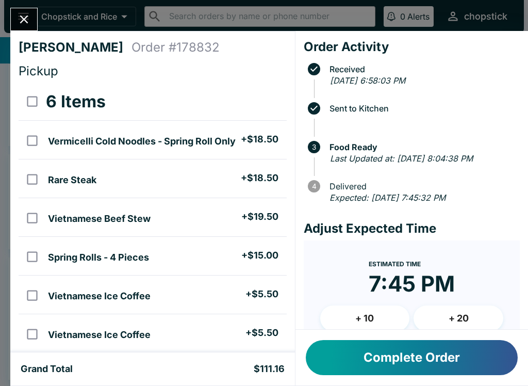
click at [17, 25] on icon "Close" at bounding box center [24, 19] width 14 height 14
